Goal: Task Accomplishment & Management: Use online tool/utility

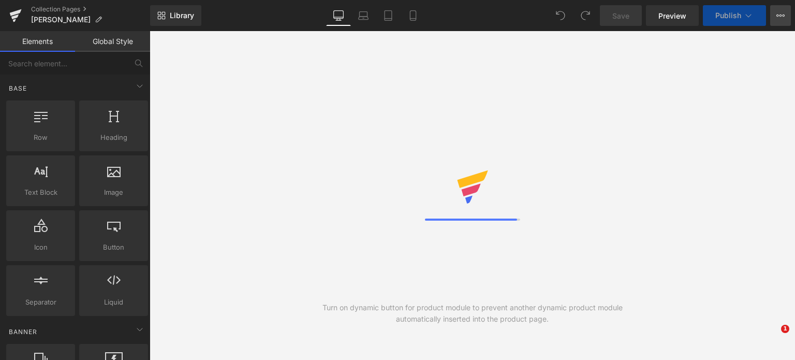
click at [781, 20] on button "View Live Page View with current Template Save Template to Library Schedule Pub…" at bounding box center [780, 15] width 21 height 21
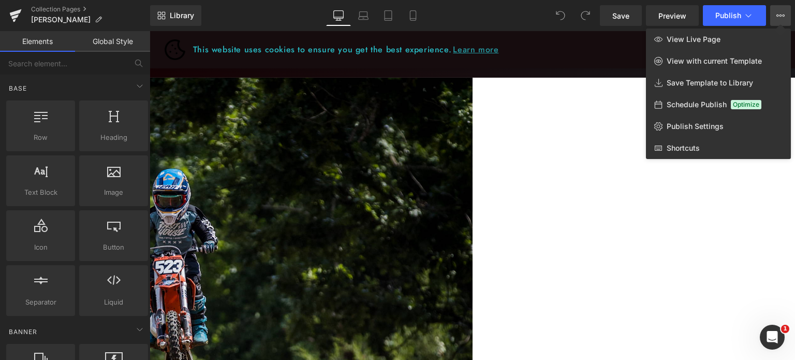
click at [781, 12] on icon at bounding box center [780, 15] width 8 height 8
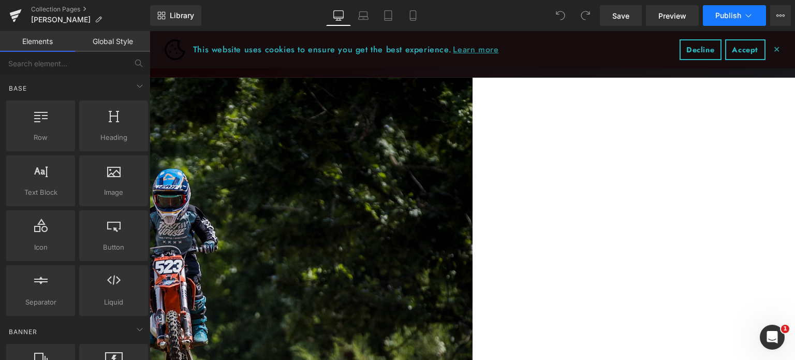
click at [751, 16] on icon at bounding box center [748, 15] width 10 height 10
click at [623, 19] on span "Save" at bounding box center [620, 15] width 17 height 11
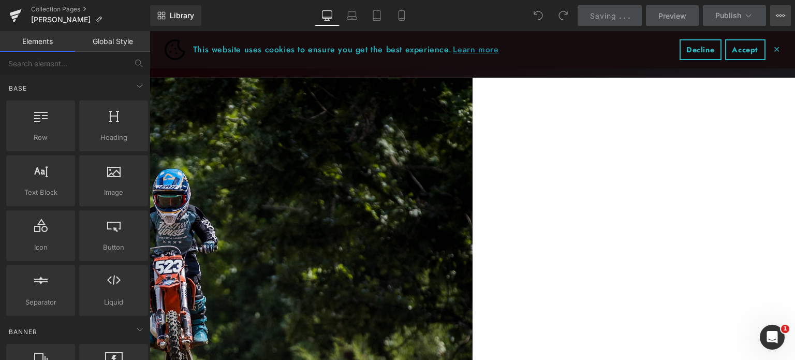
click at [772, 16] on button "View Live Page View with current Template Save Template to Library Schedule Pub…" at bounding box center [780, 15] width 21 height 21
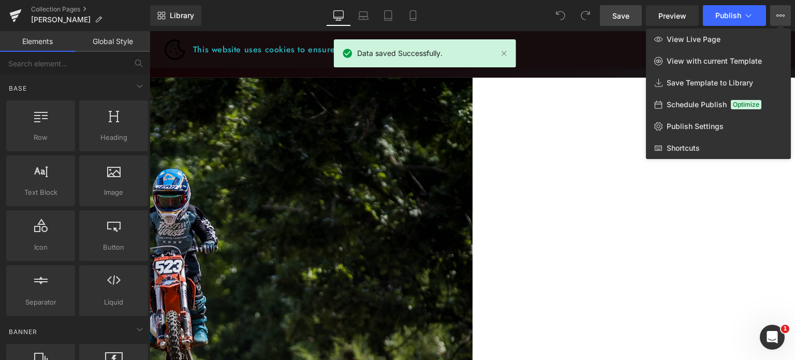
click at [779, 16] on icon at bounding box center [780, 15] width 8 height 8
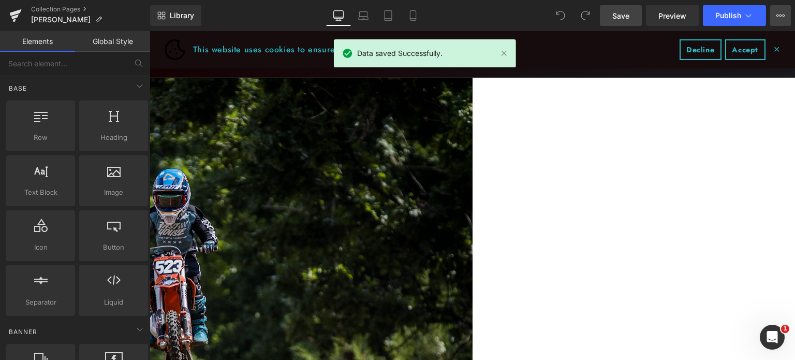
click at [779, 16] on icon at bounding box center [780, 15] width 8 height 8
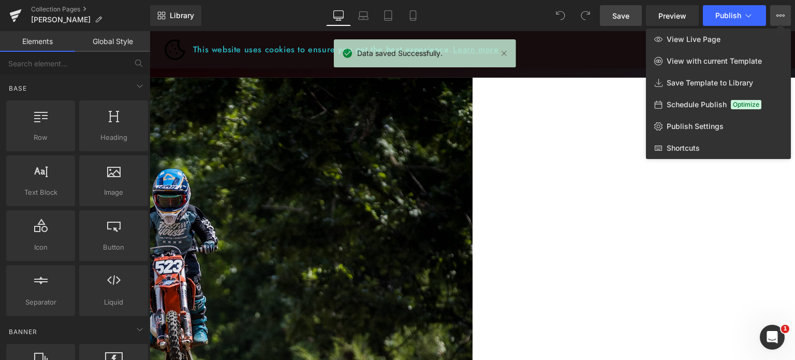
click at [779, 16] on icon at bounding box center [780, 15] width 8 height 8
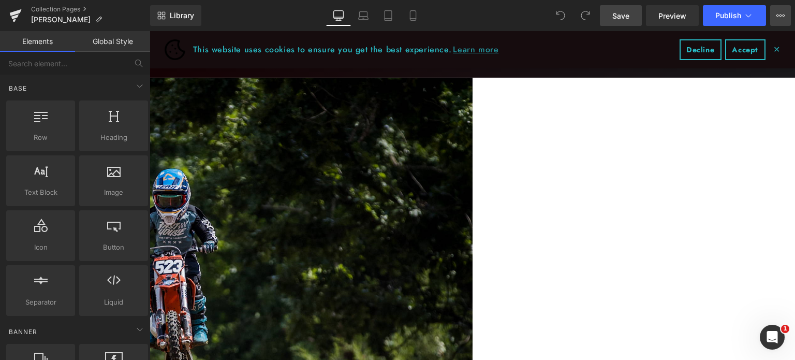
click at [782, 16] on icon at bounding box center [780, 15] width 8 height 8
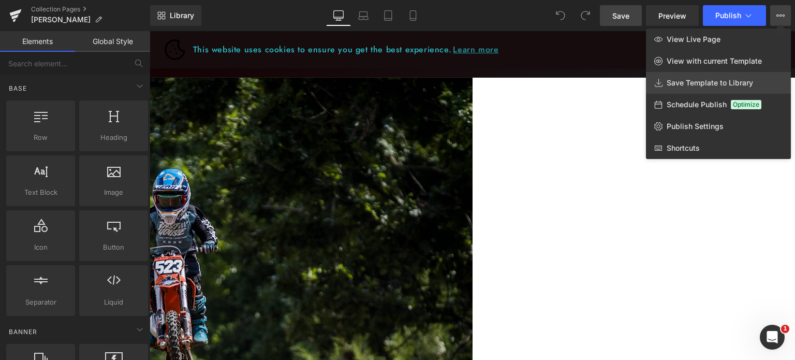
click at [709, 81] on span "Save Template to Library" at bounding box center [709, 82] width 86 height 9
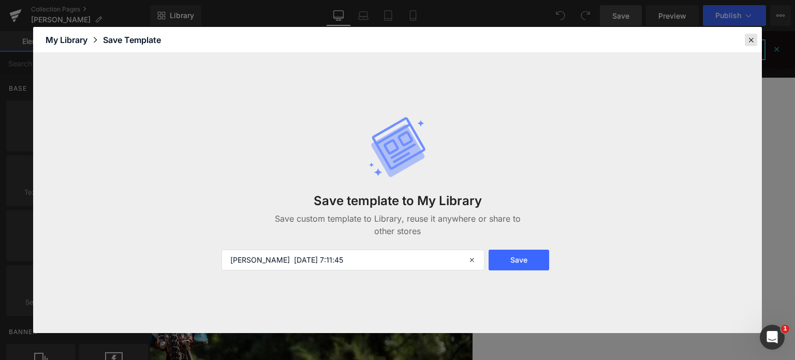
click at [749, 39] on icon at bounding box center [750, 39] width 9 height 9
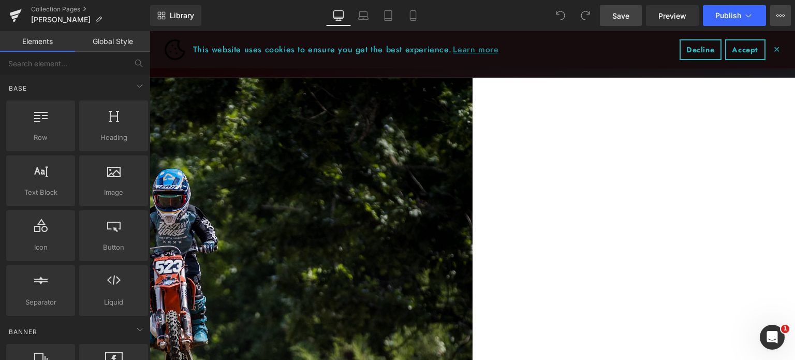
click at [777, 19] on icon at bounding box center [780, 15] width 8 height 8
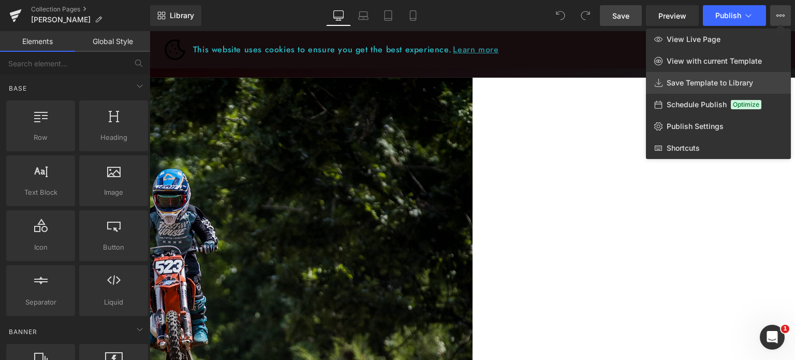
click at [683, 84] on span "Save Template to Library" at bounding box center [709, 82] width 86 height 9
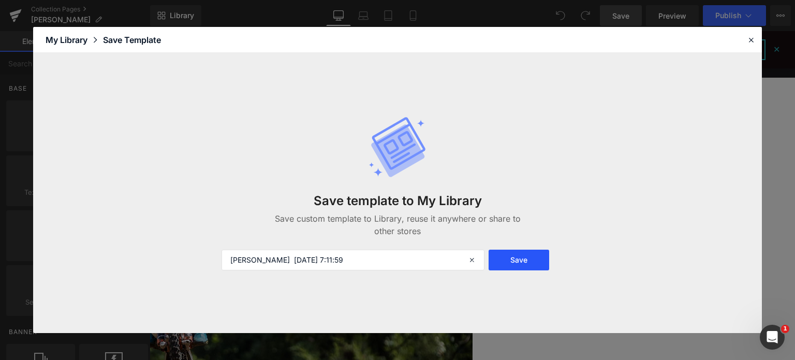
click at [520, 259] on button "Save" at bounding box center [518, 259] width 61 height 21
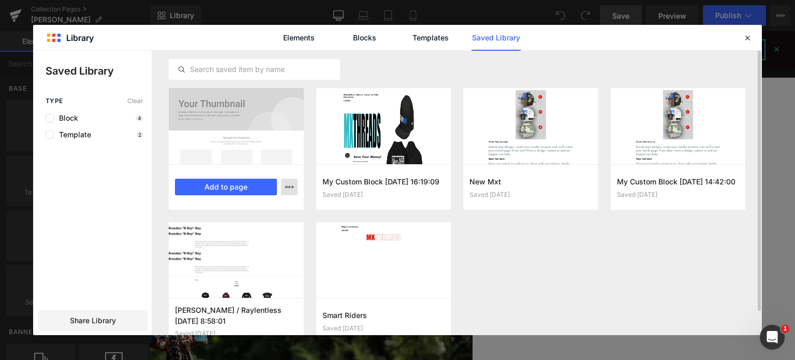
click at [290, 187] on icon "button" at bounding box center [289, 187] width 8 height 8
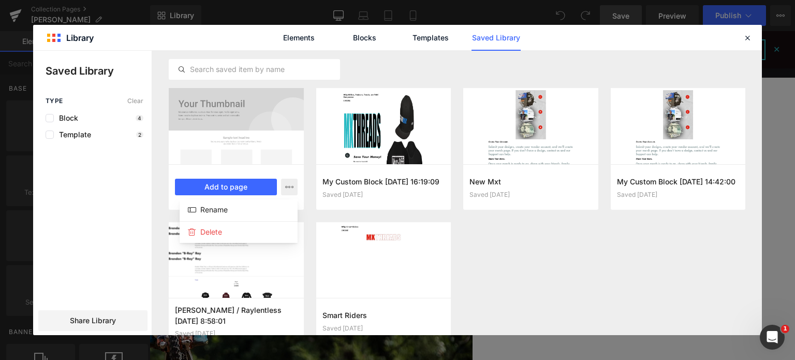
click at [90, 321] on div at bounding box center [397, 193] width 728 height 284
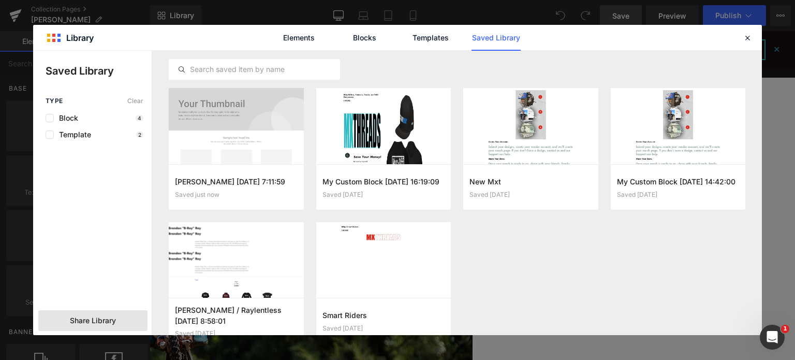
click at [99, 320] on span "Share Library" at bounding box center [93, 320] width 46 height 10
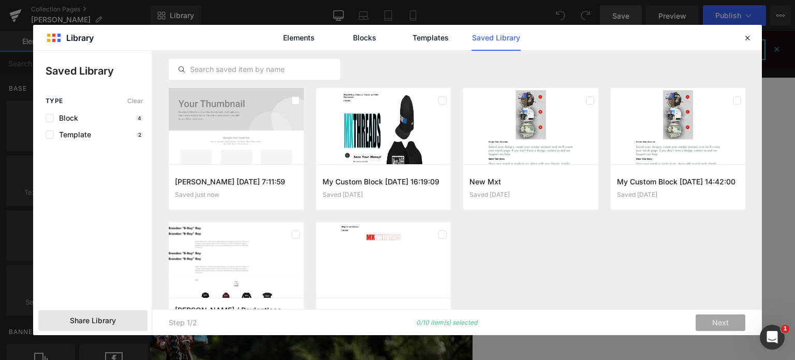
click at [95, 318] on span "Share Library" at bounding box center [93, 320] width 46 height 10
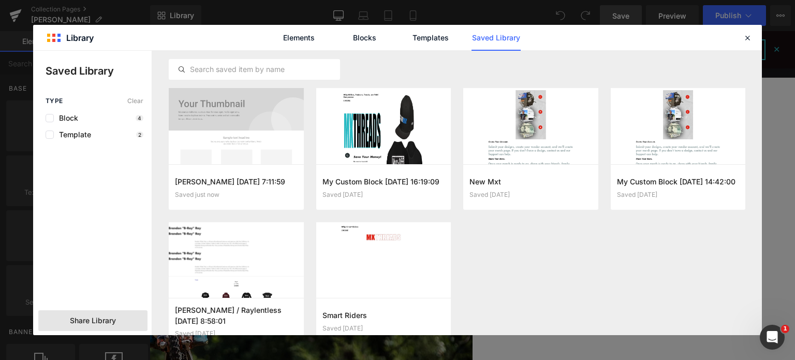
click at [95, 317] on span "Share Library" at bounding box center [93, 320] width 46 height 10
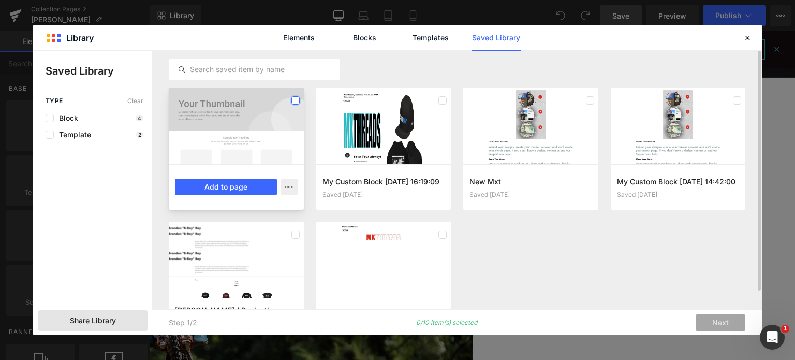
click at [294, 101] on label at bounding box center [295, 100] width 8 height 8
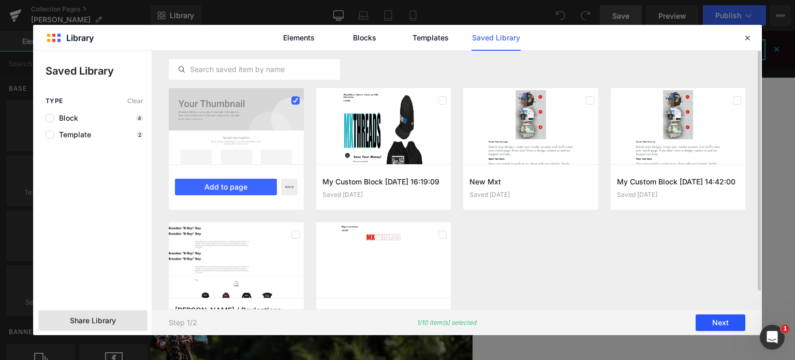
click at [706, 319] on button "Next" at bounding box center [720, 322] width 50 height 17
